Goal: Obtain resource: Download file/media

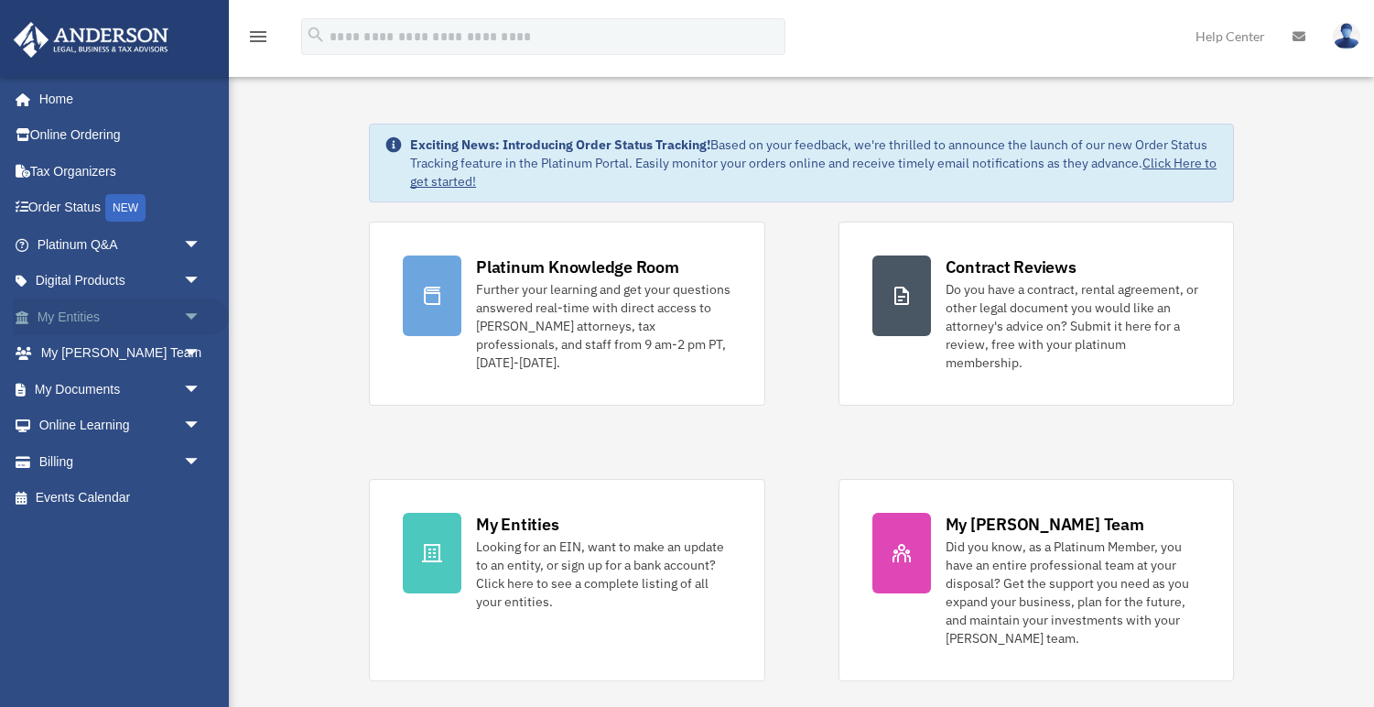
click at [91, 316] on link "My Entities arrow_drop_down" at bounding box center [121, 316] width 216 height 37
click at [200, 319] on span "arrow_drop_down" at bounding box center [201, 317] width 37 height 38
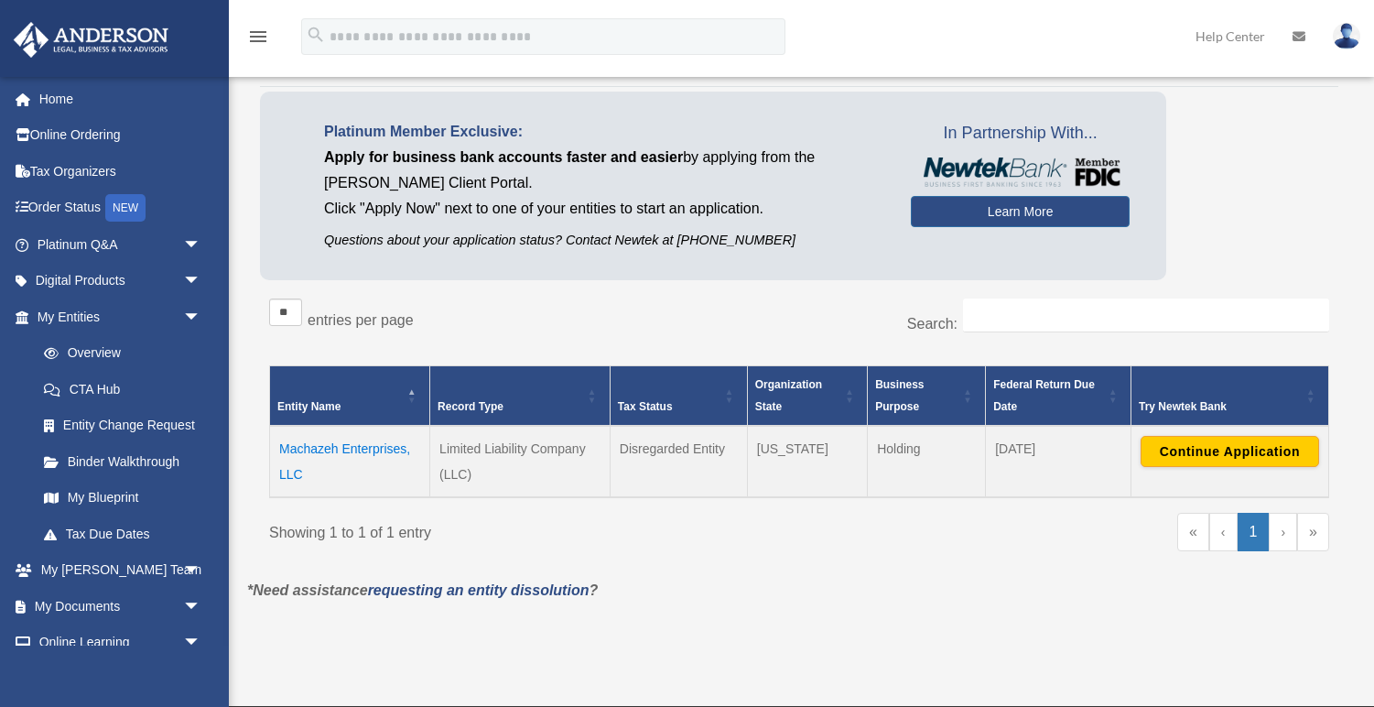
scroll to position [93, 0]
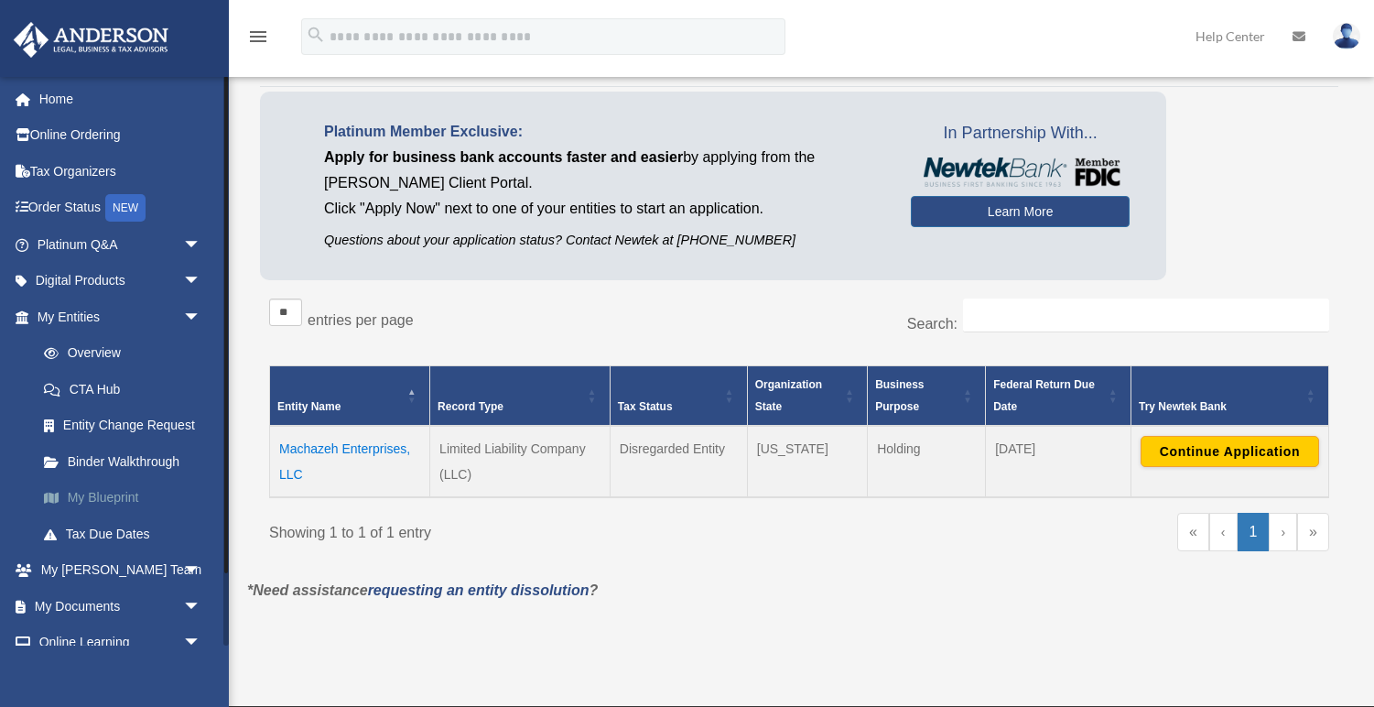
click at [114, 490] on link "My Blueprint" at bounding box center [127, 498] width 203 height 37
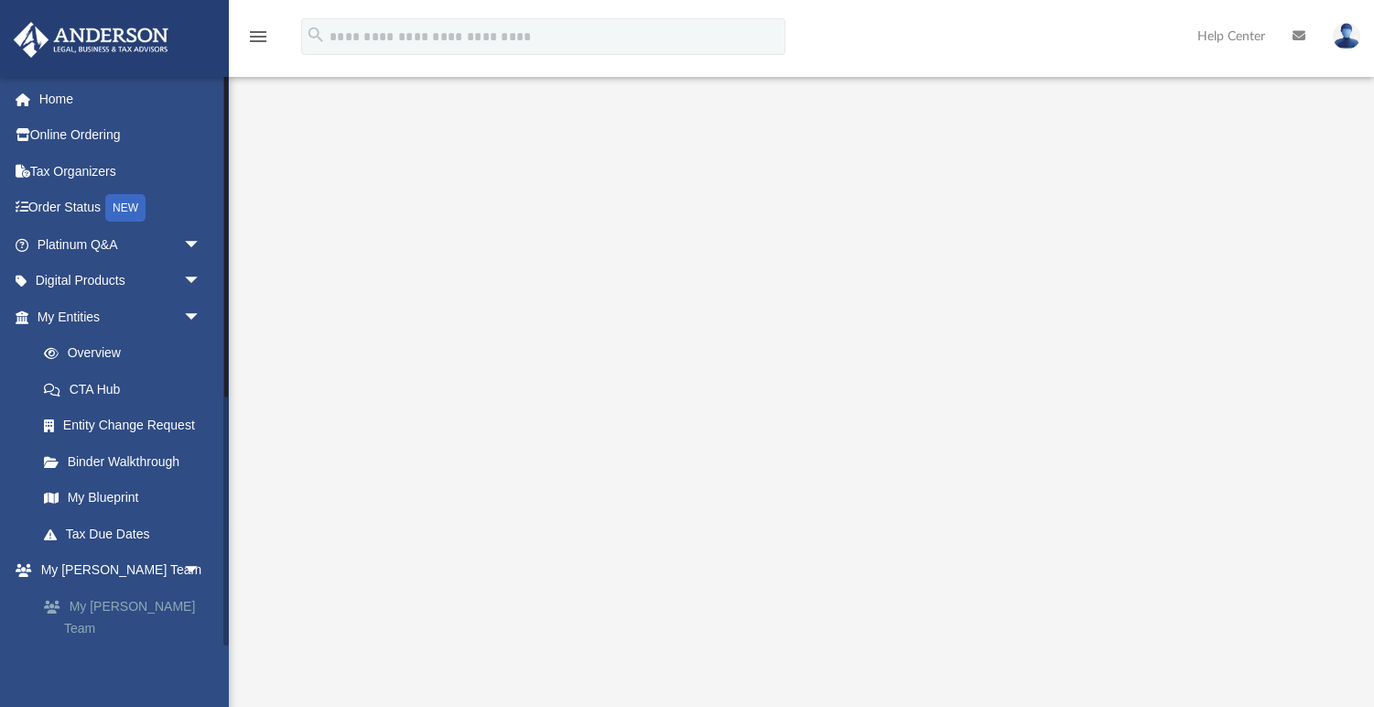
click at [109, 603] on link "My [PERSON_NAME] Team" at bounding box center [127, 617] width 203 height 59
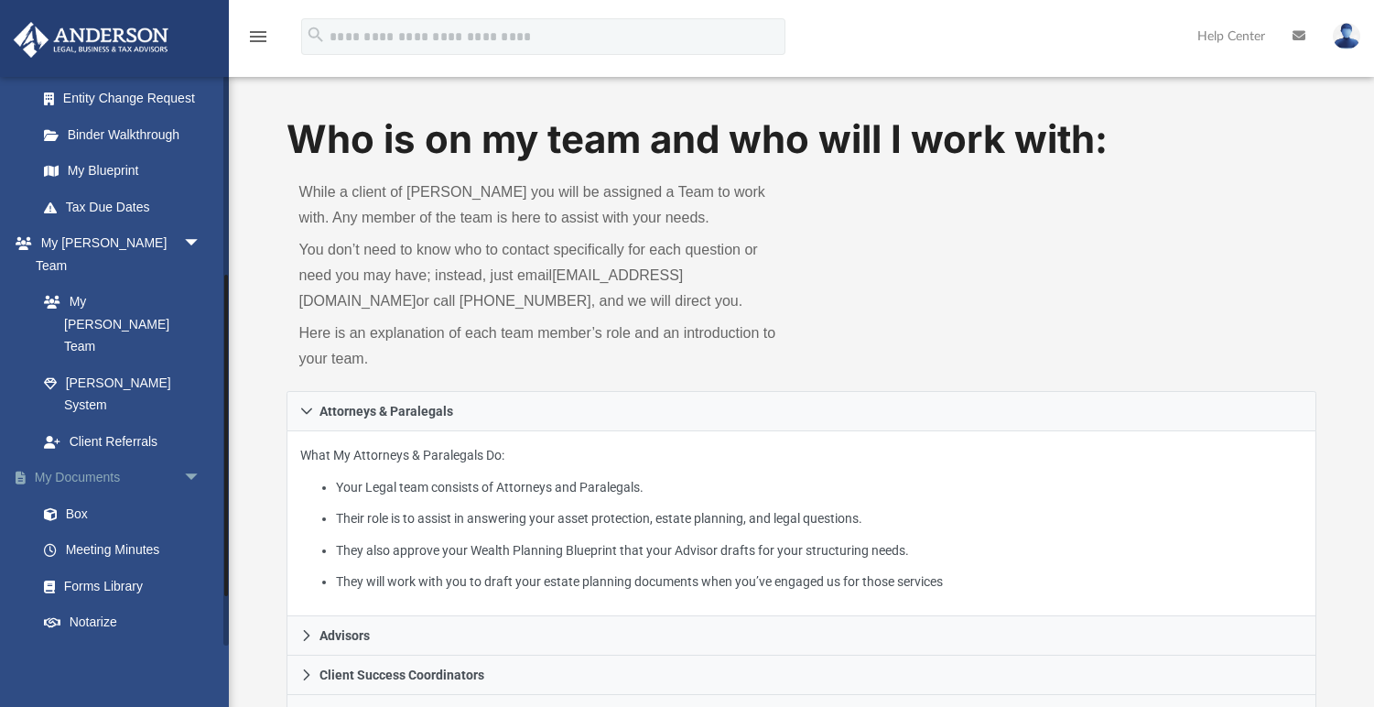
scroll to position [359, 0]
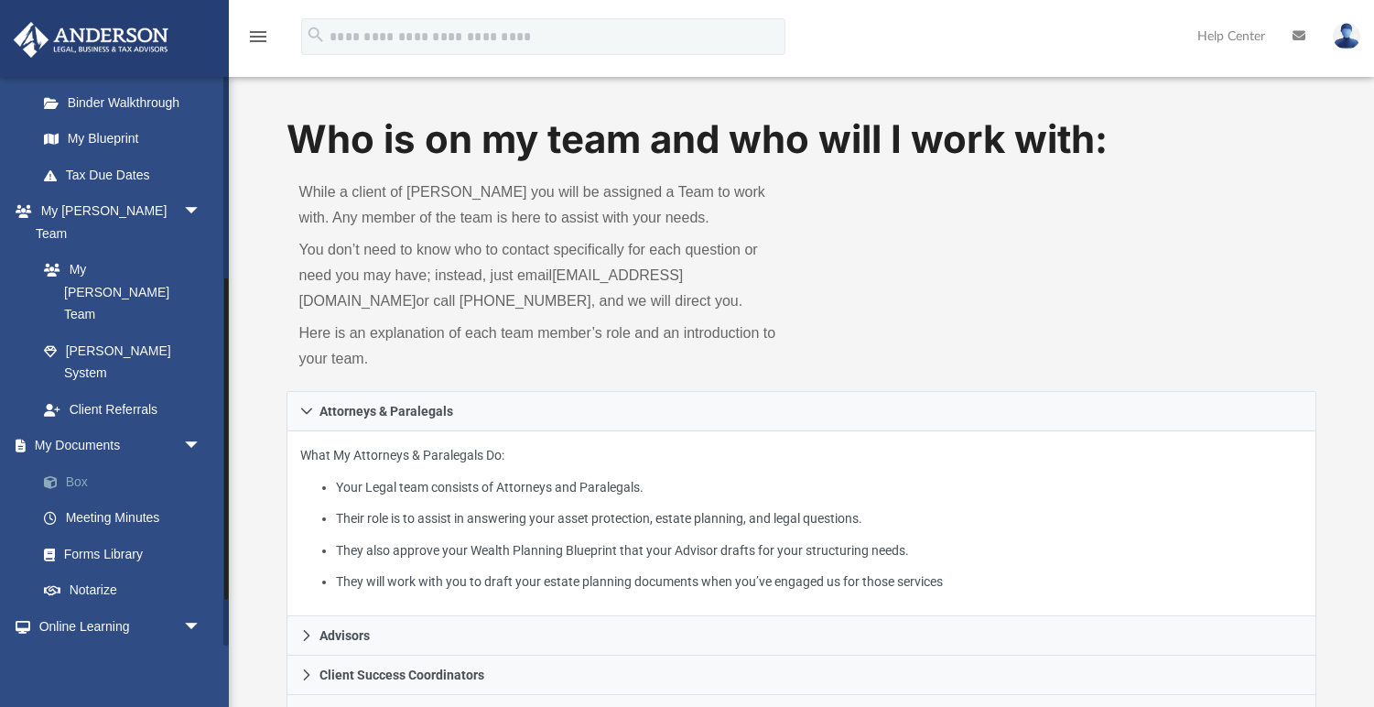
click at [77, 463] on link "Box" at bounding box center [127, 481] width 203 height 37
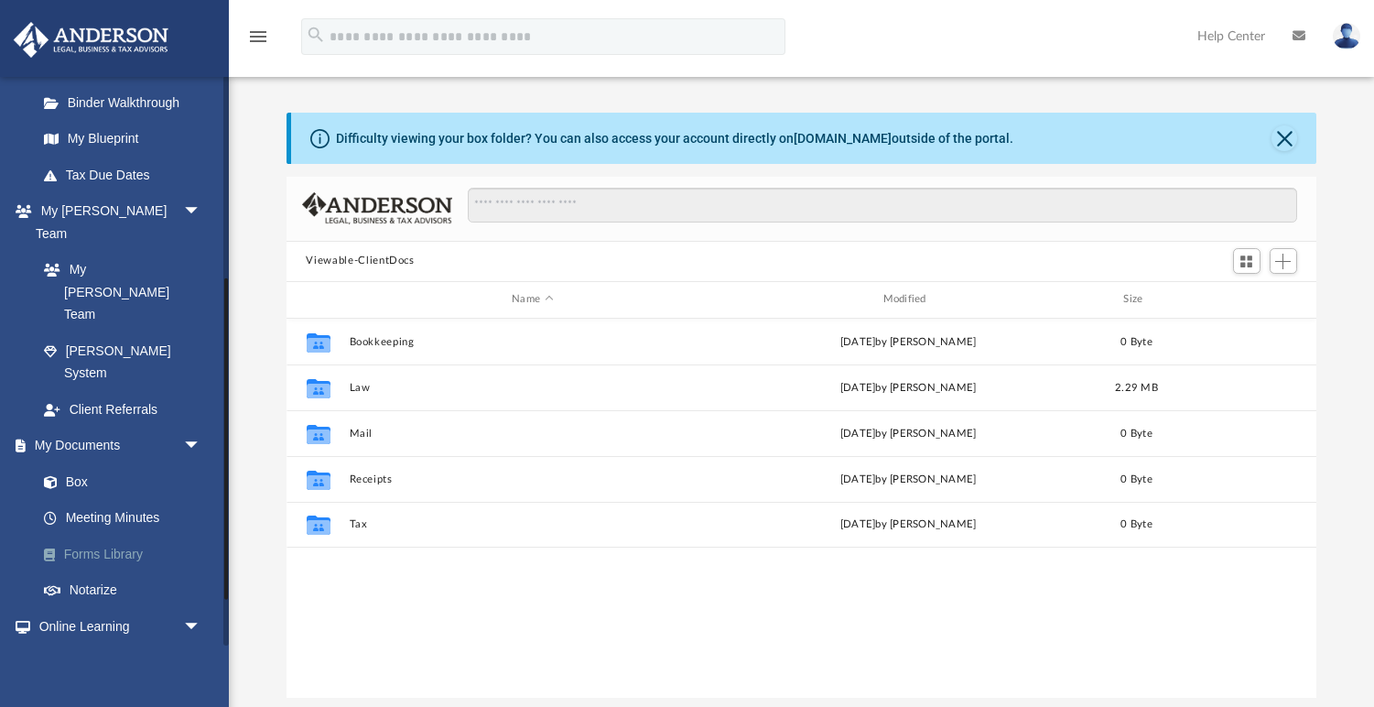
scroll to position [417, 1031]
click at [117, 536] on link "Forms Library" at bounding box center [127, 554] width 203 height 37
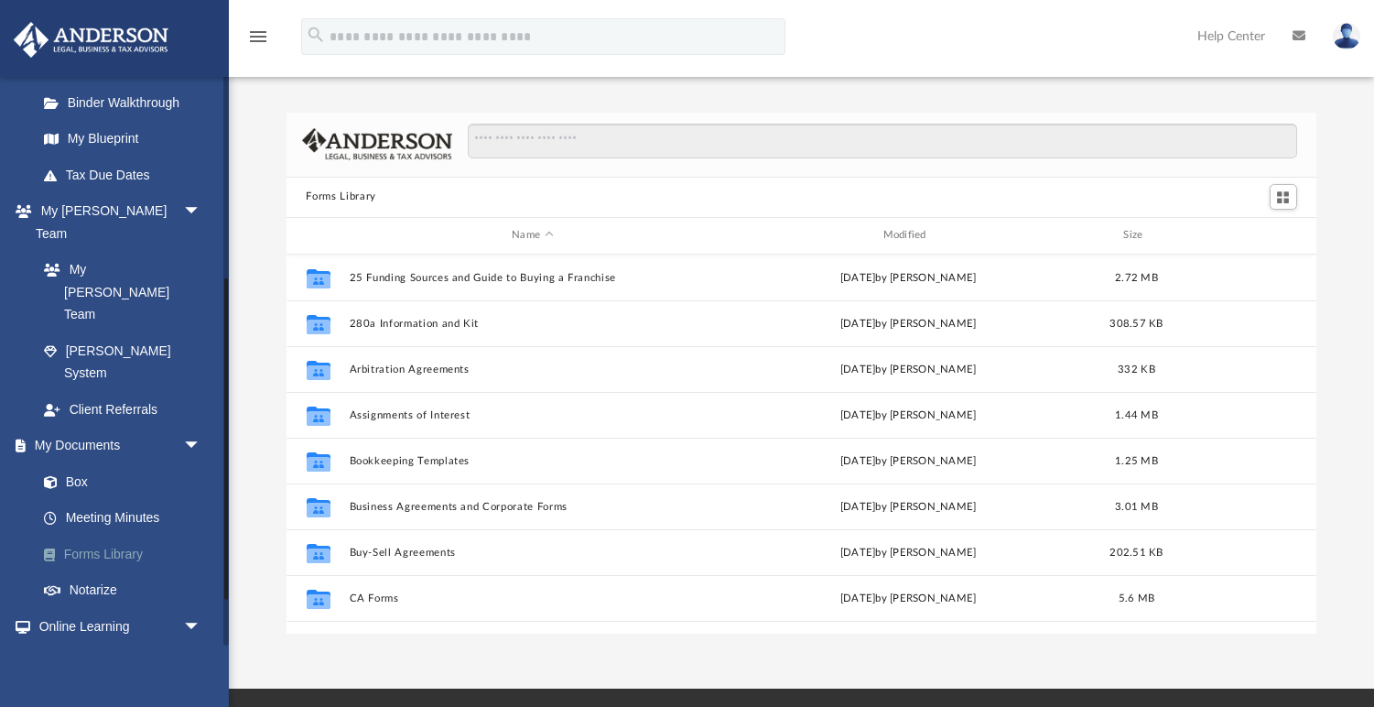
scroll to position [417, 1031]
click at [80, 463] on link "Box" at bounding box center [127, 481] width 203 height 37
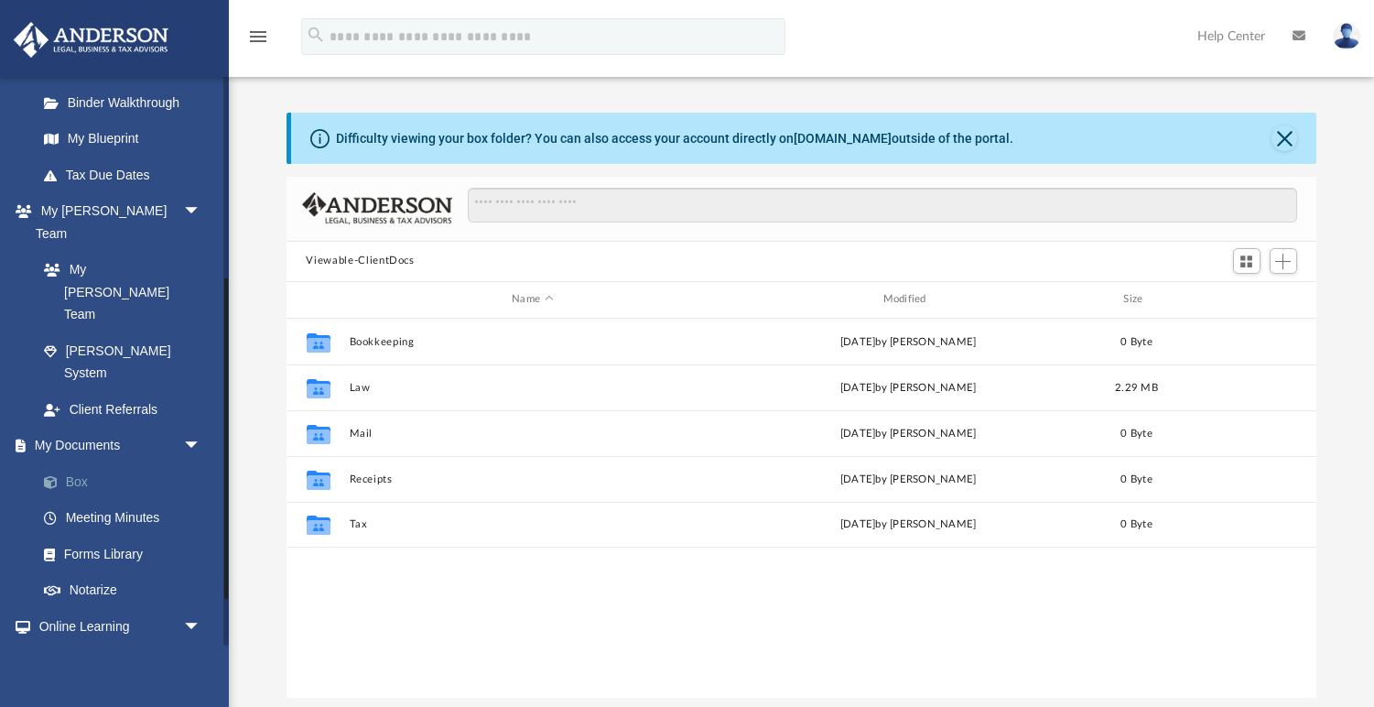
scroll to position [417, 1031]
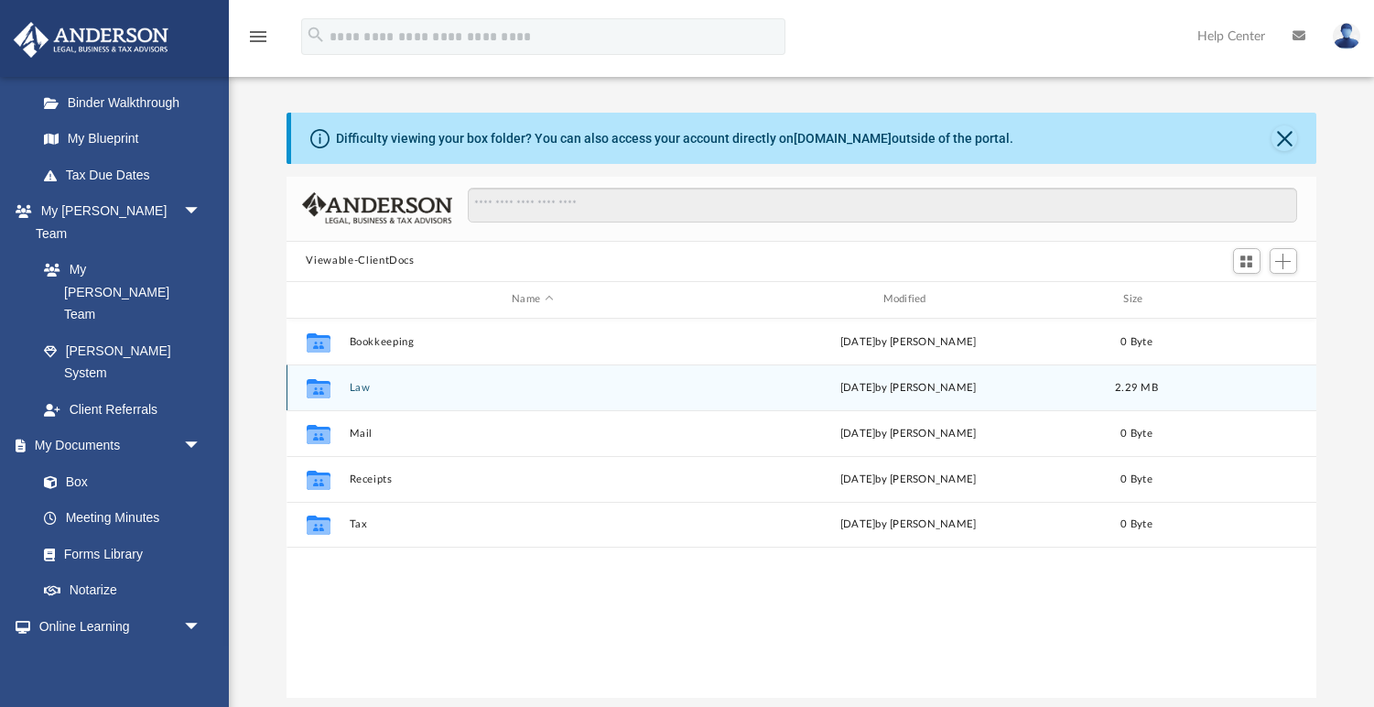
click at [362, 388] on button "Law" at bounding box center [532, 387] width 367 height 12
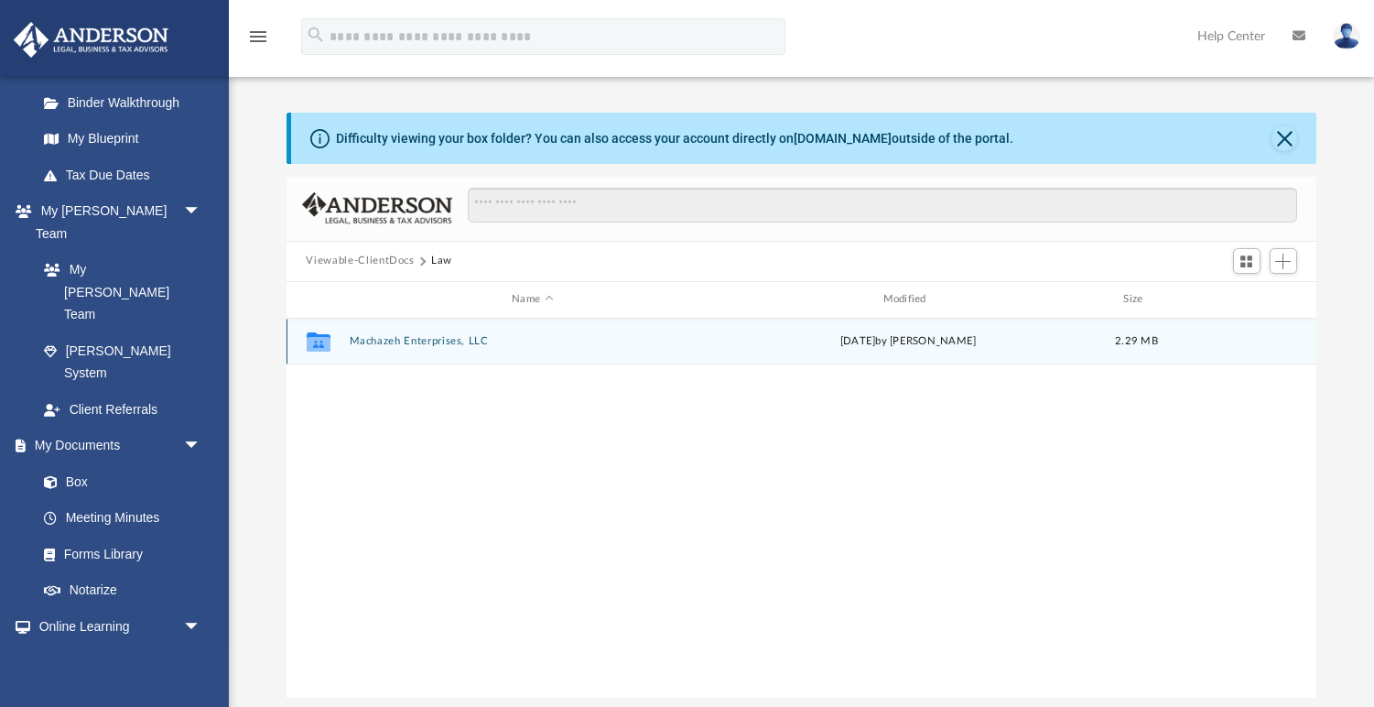
click at [438, 340] on button "Machazeh Enterprises, LLC" at bounding box center [532, 341] width 367 height 12
click at [371, 339] on button "Initial Docs" at bounding box center [532, 341] width 367 height 12
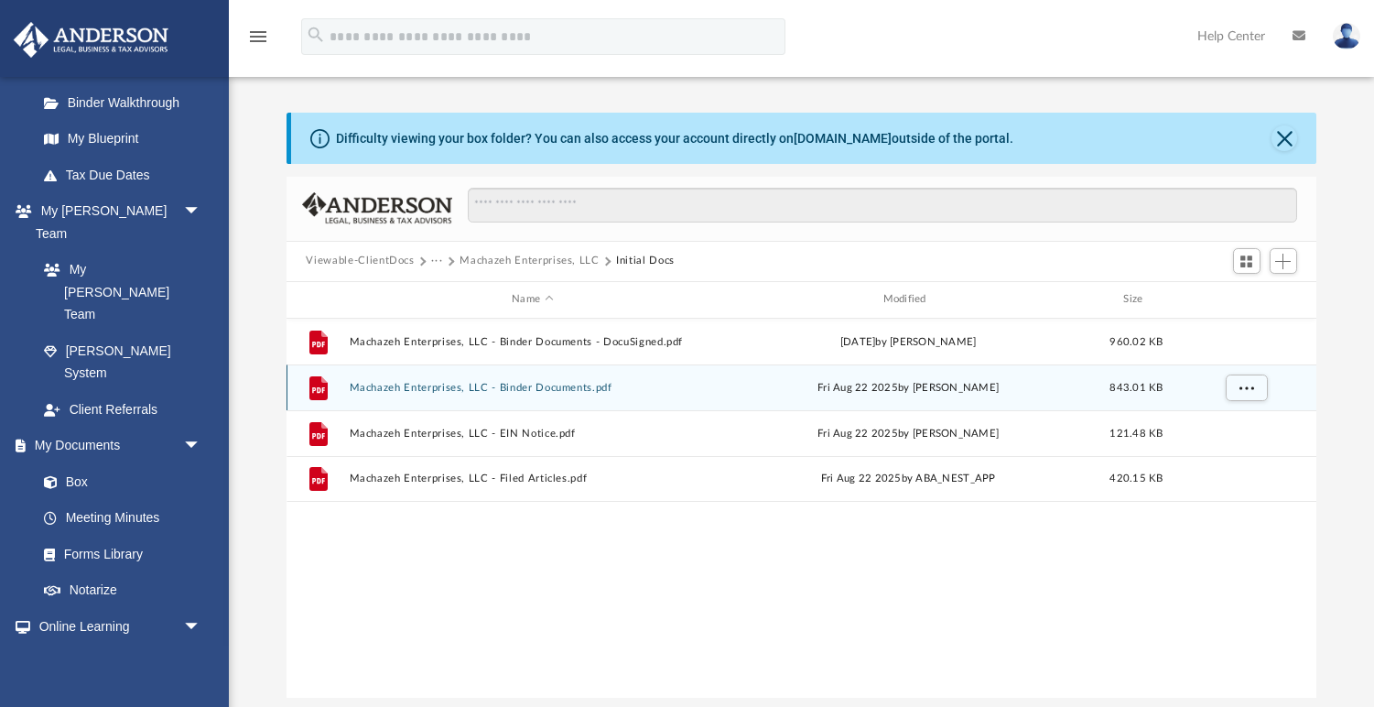
click at [440, 384] on button "Machazeh Enterprises, LLC - Binder Documents.pdf" at bounding box center [532, 387] width 367 height 12
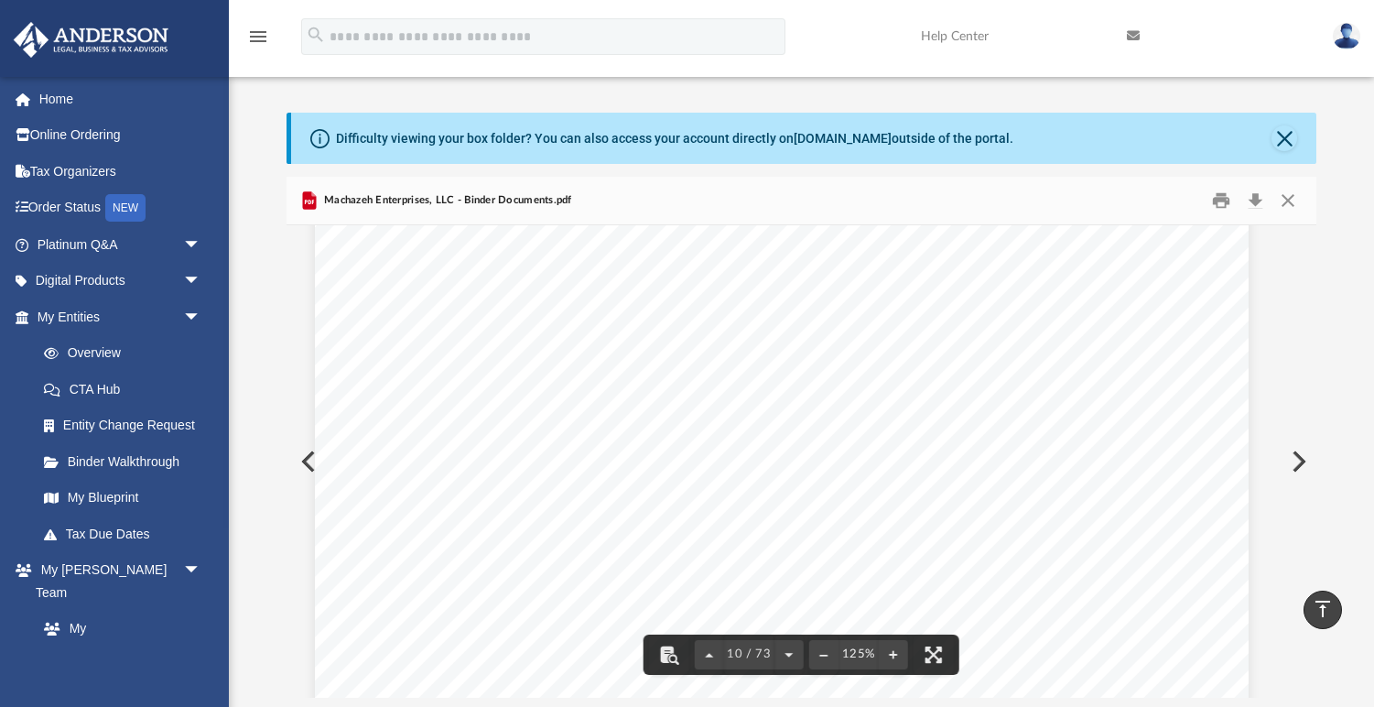
scroll to position [0, 0]
